Goal: Task Accomplishment & Management: Manage account settings

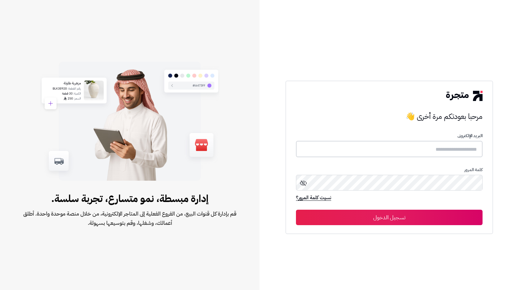
type input "**********"
click at [398, 219] on button "تسجيل الدخول" at bounding box center [389, 217] width 187 height 15
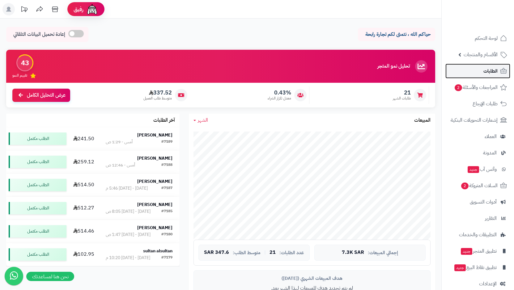
click at [487, 70] on span "الطلبات" at bounding box center [490, 71] width 14 height 9
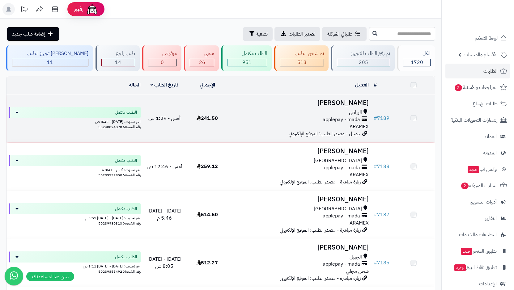
click at [351, 112] on span "الرياض" at bounding box center [355, 112] width 13 height 7
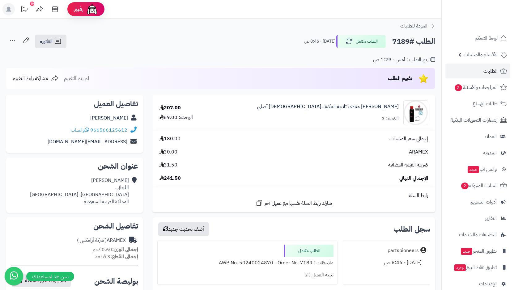
click at [483, 73] on link "الطلبات" at bounding box center [477, 71] width 65 height 15
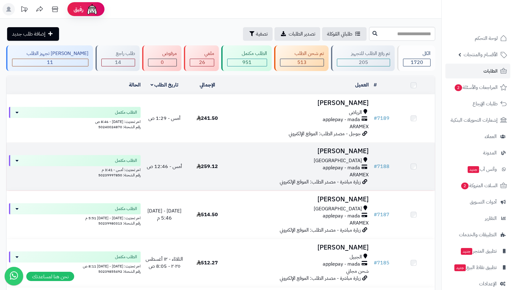
click at [335, 172] on div "جدة applepay - mada ARAMEX" at bounding box center [300, 167] width 138 height 21
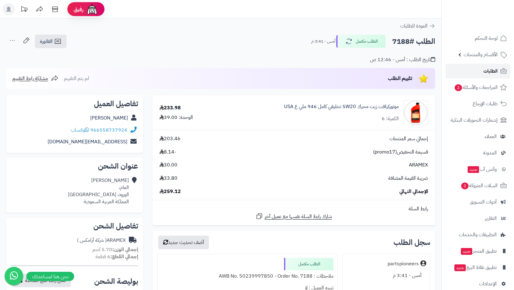
click at [483, 71] on link "الطلبات" at bounding box center [477, 71] width 65 height 15
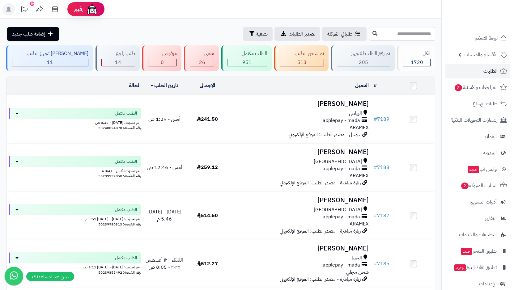
click at [484, 71] on span "الطلبات" at bounding box center [490, 71] width 14 height 9
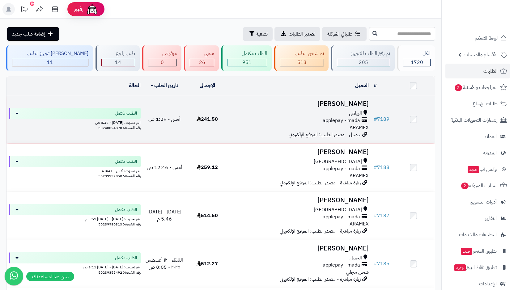
click at [325, 124] on div "الرياض applepay - mada ARAMEX" at bounding box center [300, 120] width 138 height 21
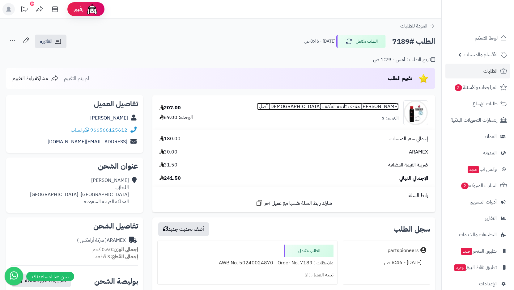
click at [343, 107] on link "[PERSON_NAME] منظف ثلاجة المكيف [DEMOGRAPHIC_DATA] أصلي" at bounding box center [328, 106] width 142 height 7
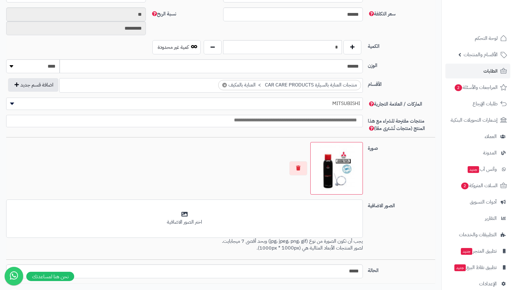
scroll to position [93, 0]
